Goal: Transaction & Acquisition: Purchase product/service

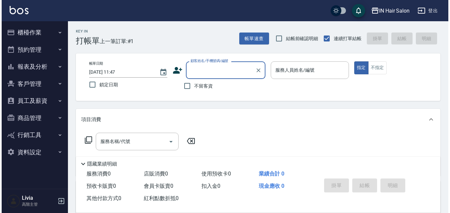
scroll to position [14, 0]
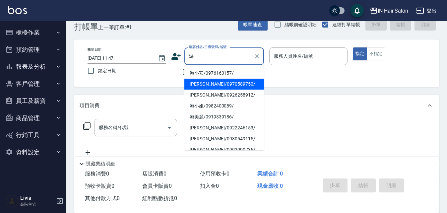
click at [191, 82] on li "[PERSON_NAME]/0970589750/" at bounding box center [224, 84] width 80 height 11
type input "[PERSON_NAME]/0970589750/"
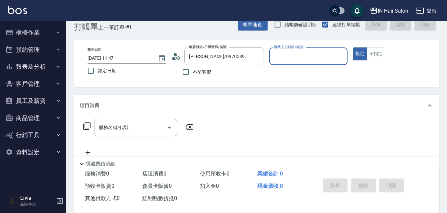
type input "8號店長Livia-8"
click at [86, 124] on icon at bounding box center [87, 126] width 8 height 8
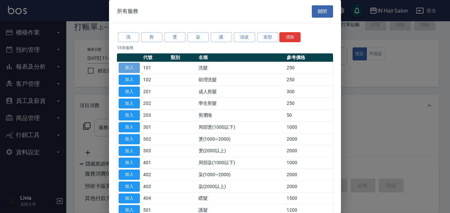
click at [135, 66] on button "加入" at bounding box center [129, 68] width 21 height 10
type input "洗髮(101)"
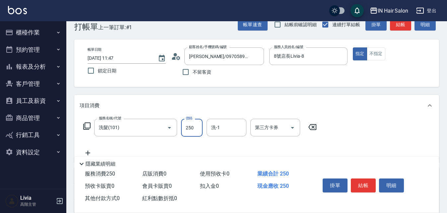
click at [194, 127] on input "250" at bounding box center [192, 128] width 22 height 18
type input "300"
click at [224, 131] on input "洗-1" at bounding box center [226, 128] width 34 height 12
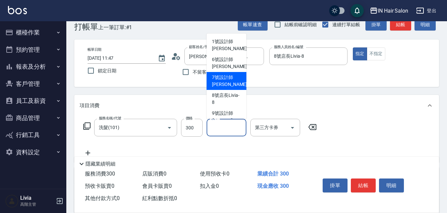
click at [217, 82] on span "7號設計師[PERSON_NAME] -7" at bounding box center [231, 81] width 39 height 14
type input "7號設計師[PERSON_NAME]-7"
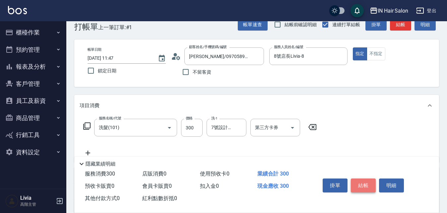
click at [365, 180] on button "結帳" at bounding box center [363, 185] width 25 height 14
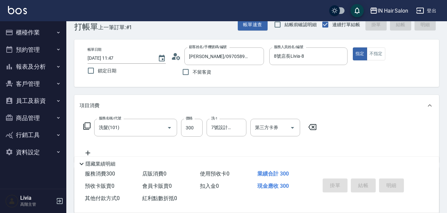
type input "[DATE] 15:02"
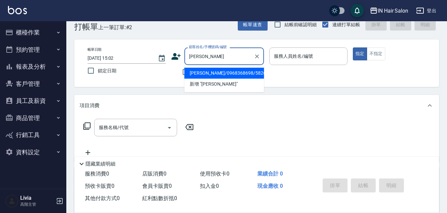
click at [200, 74] on li "[PERSON_NAME]/0968368698/582614" at bounding box center [224, 73] width 80 height 11
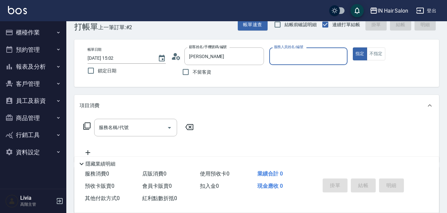
type input "[PERSON_NAME]/0968368698/582614"
type input "8號店長Livia-8"
click at [88, 124] on icon at bounding box center [87, 126] width 8 height 8
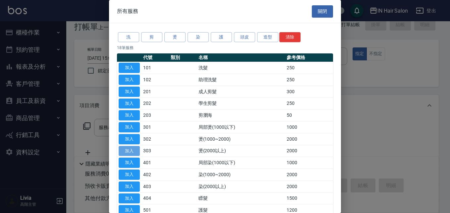
click at [128, 151] on button "加入" at bounding box center [129, 151] width 21 height 10
type input "燙(2000以上)(303)"
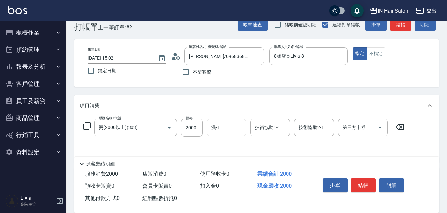
click at [87, 125] on icon at bounding box center [87, 126] width 8 height 8
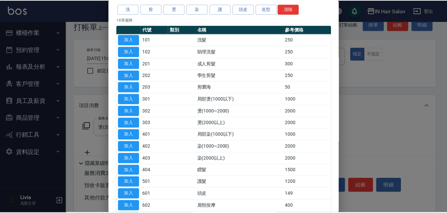
scroll to position [66, 0]
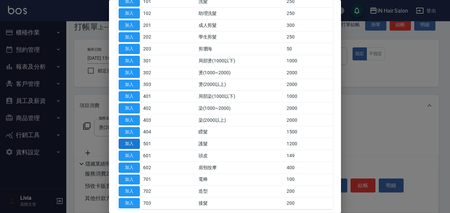
click at [125, 142] on button "加入" at bounding box center [129, 144] width 21 height 10
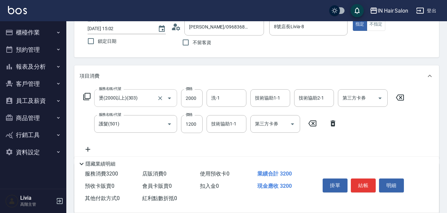
scroll to position [47, 0]
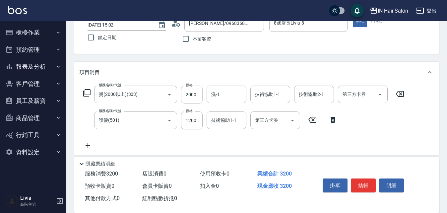
click at [196, 97] on input "2000" at bounding box center [192, 95] width 22 height 18
type input "2500"
click at [198, 120] on input "1200" at bounding box center [192, 120] width 22 height 18
type input "2100"
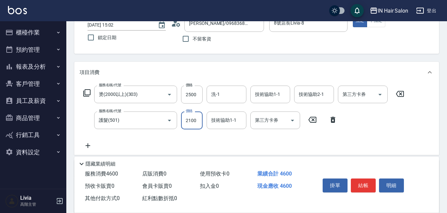
click at [166, 139] on div "服務名稱/代號 燙(2000以上)(303) 服務名稱/代號 價格 2500 價格 洗-1 洗-1 技術協助1-1 技術協助1-1 技術協助2-1 技術協助2…" at bounding box center [244, 118] width 328 height 64
click at [363, 179] on button "結帳" at bounding box center [363, 185] width 25 height 14
type input "[DATE] 15:03"
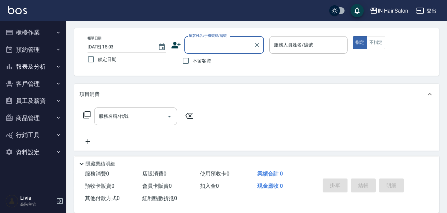
scroll to position [14, 0]
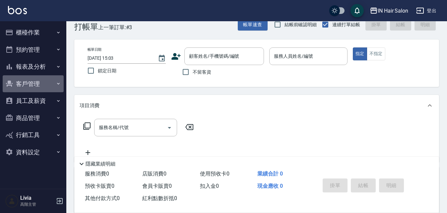
click at [36, 85] on button "客戶管理" at bounding box center [33, 83] width 61 height 17
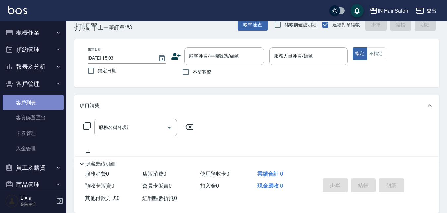
click at [38, 98] on link "客戶列表" at bounding box center [33, 102] width 61 height 15
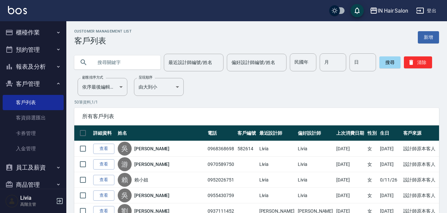
click at [110, 59] on input "text" at bounding box center [124, 62] width 62 height 18
type input "0931059457"
click at [390, 60] on button "搜尋" at bounding box center [389, 62] width 21 height 12
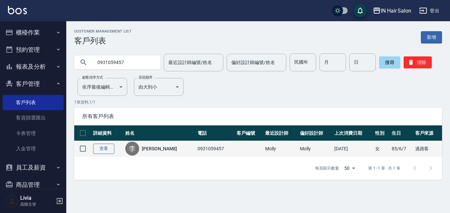
click at [107, 148] on link "查看" at bounding box center [103, 149] width 21 height 10
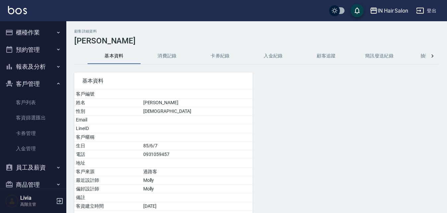
click at [222, 55] on button "卡券紀錄" at bounding box center [220, 56] width 53 height 16
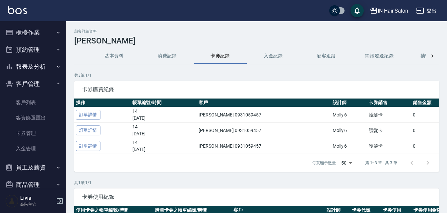
click at [272, 51] on button "入金紀錄" at bounding box center [273, 56] width 53 height 16
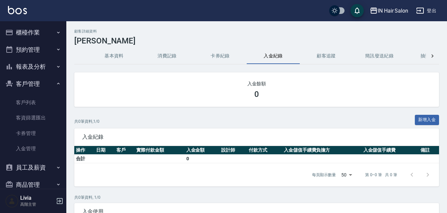
click at [159, 53] on button "消費記錄" at bounding box center [167, 56] width 53 height 16
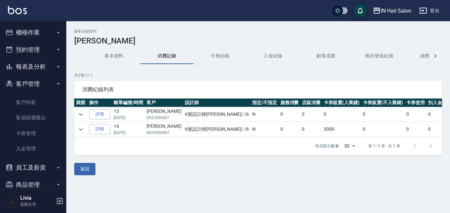
click at [214, 56] on button "卡券紀錄" at bounding box center [220, 56] width 53 height 16
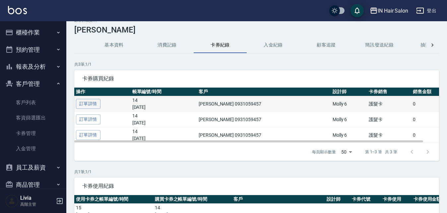
scroll to position [7, 0]
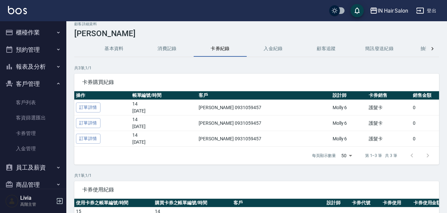
click at [171, 47] on button "消費記錄" at bounding box center [167, 49] width 53 height 16
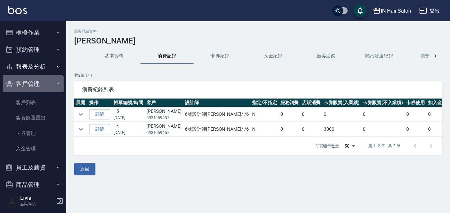
click at [57, 84] on icon "button" at bounding box center [58, 83] width 5 height 5
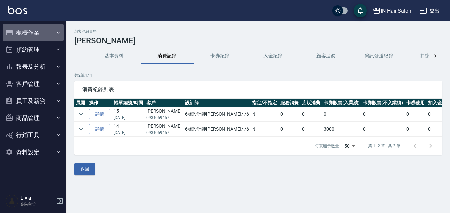
click at [35, 28] on button "櫃檯作業" at bounding box center [33, 32] width 61 height 17
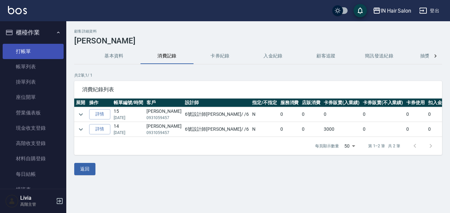
click at [33, 49] on link "打帳單" at bounding box center [33, 51] width 61 height 15
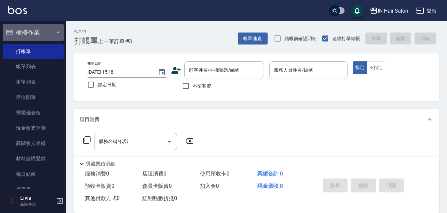
click at [56, 32] on icon "button" at bounding box center [58, 32] width 5 height 5
